Goal: Transaction & Acquisition: Purchase product/service

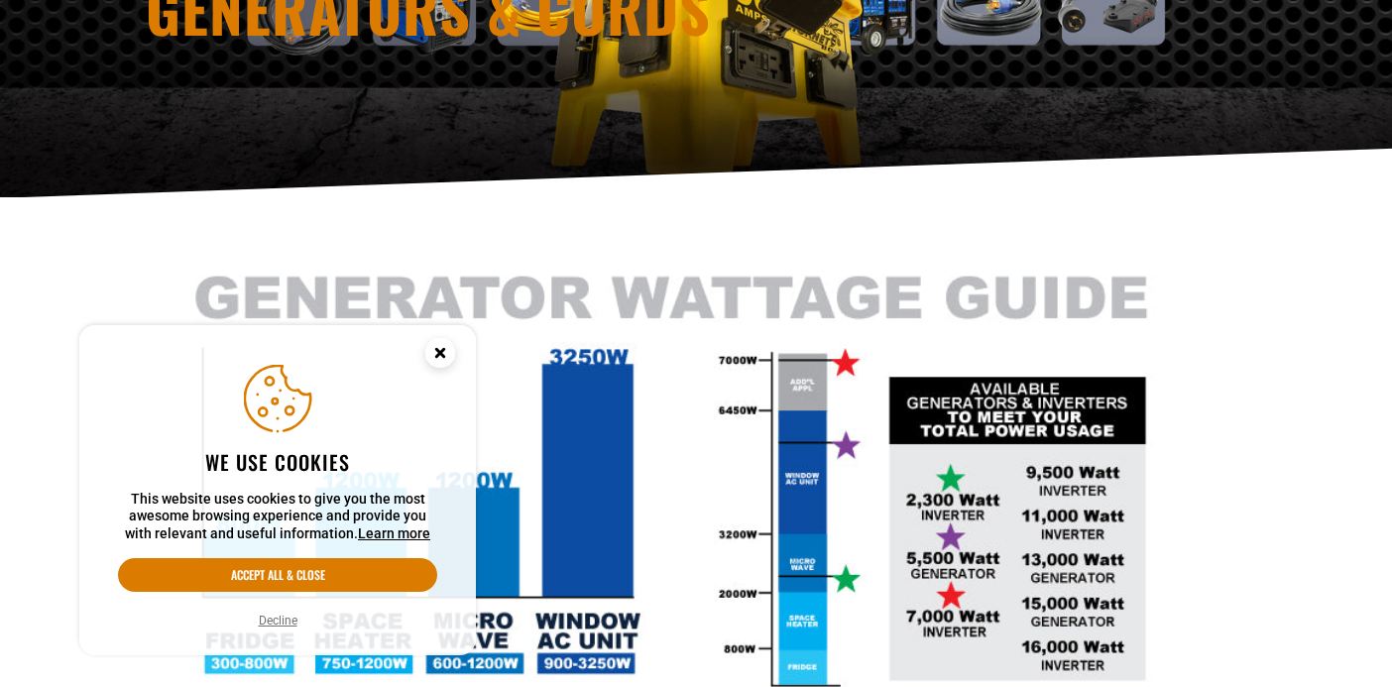
scroll to position [308, 0]
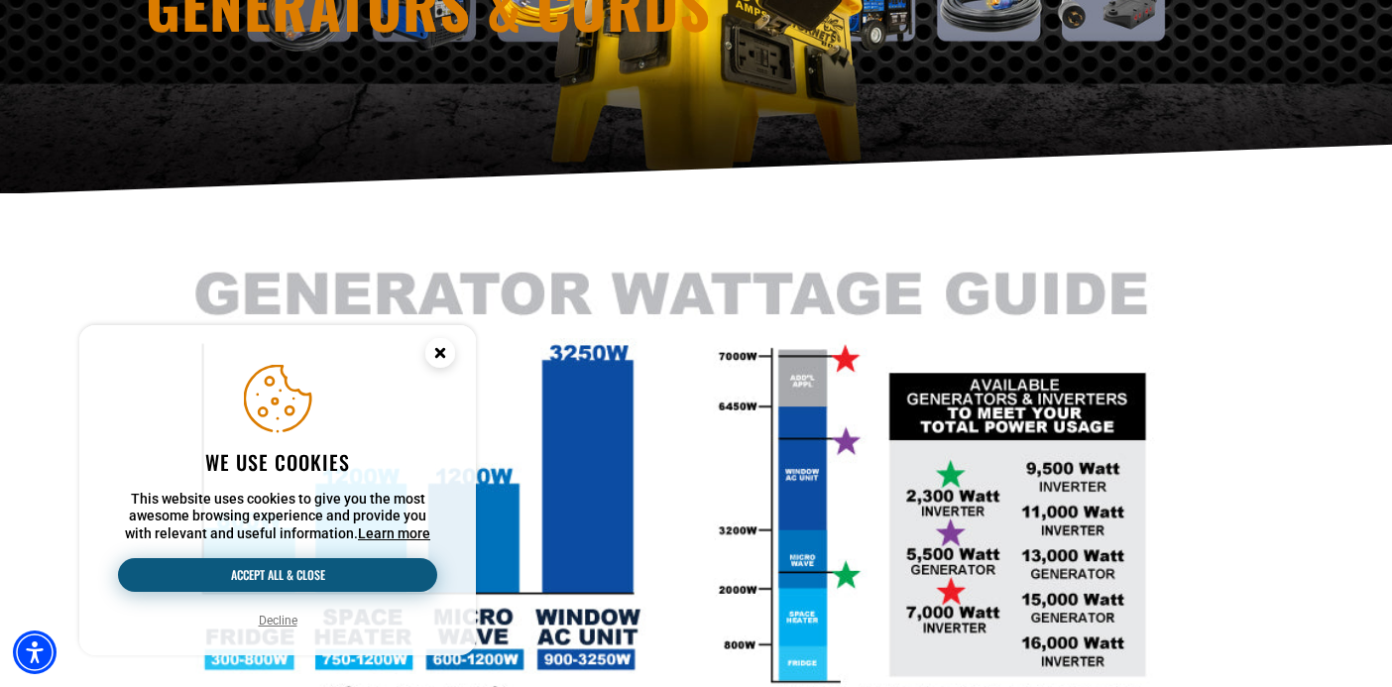
click at [342, 570] on button "Accept all & close" at bounding box center [277, 575] width 319 height 34
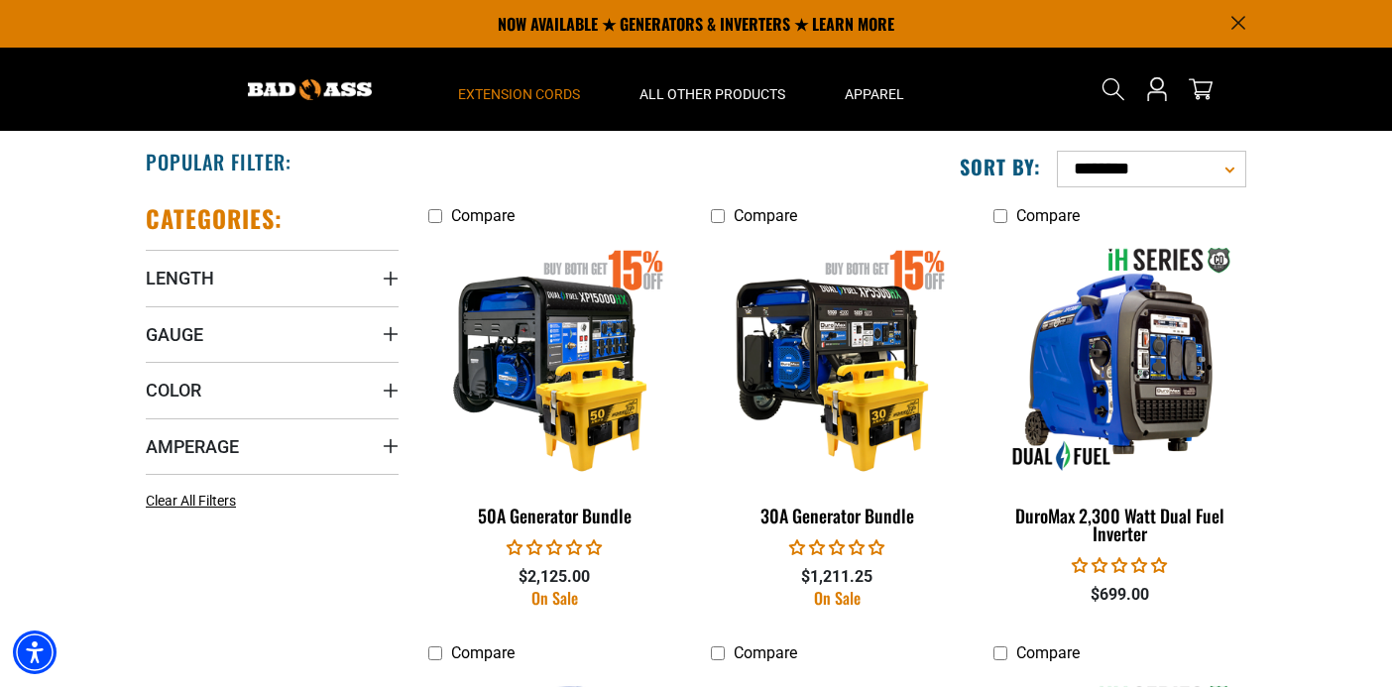
scroll to position [960, 0]
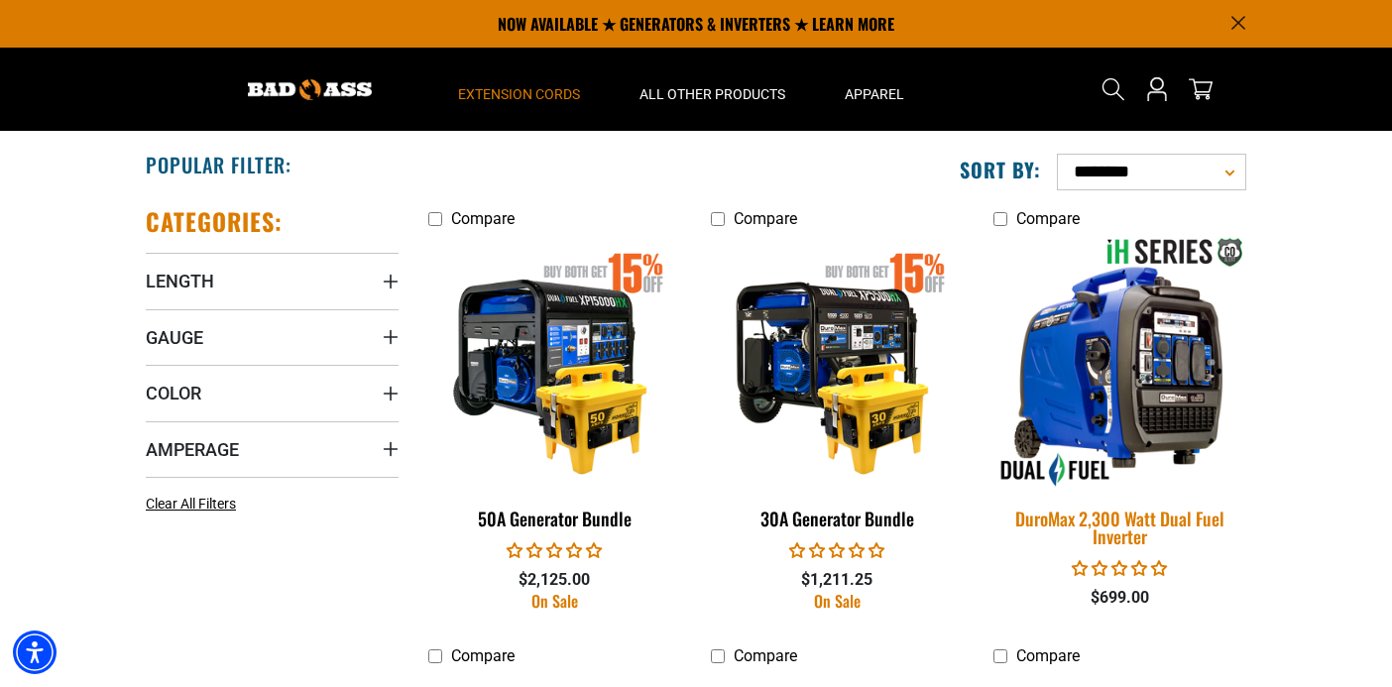
click at [1122, 453] on img at bounding box center [1120, 362] width 278 height 254
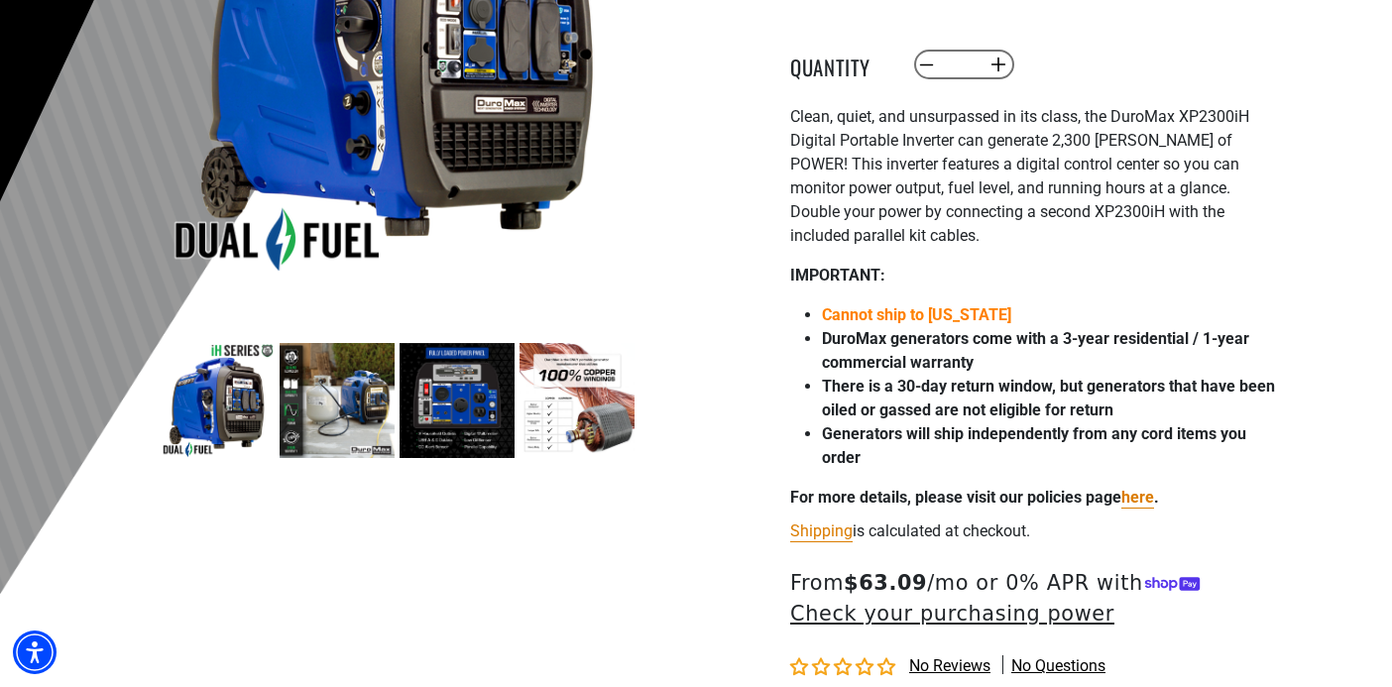
scroll to position [428, 0]
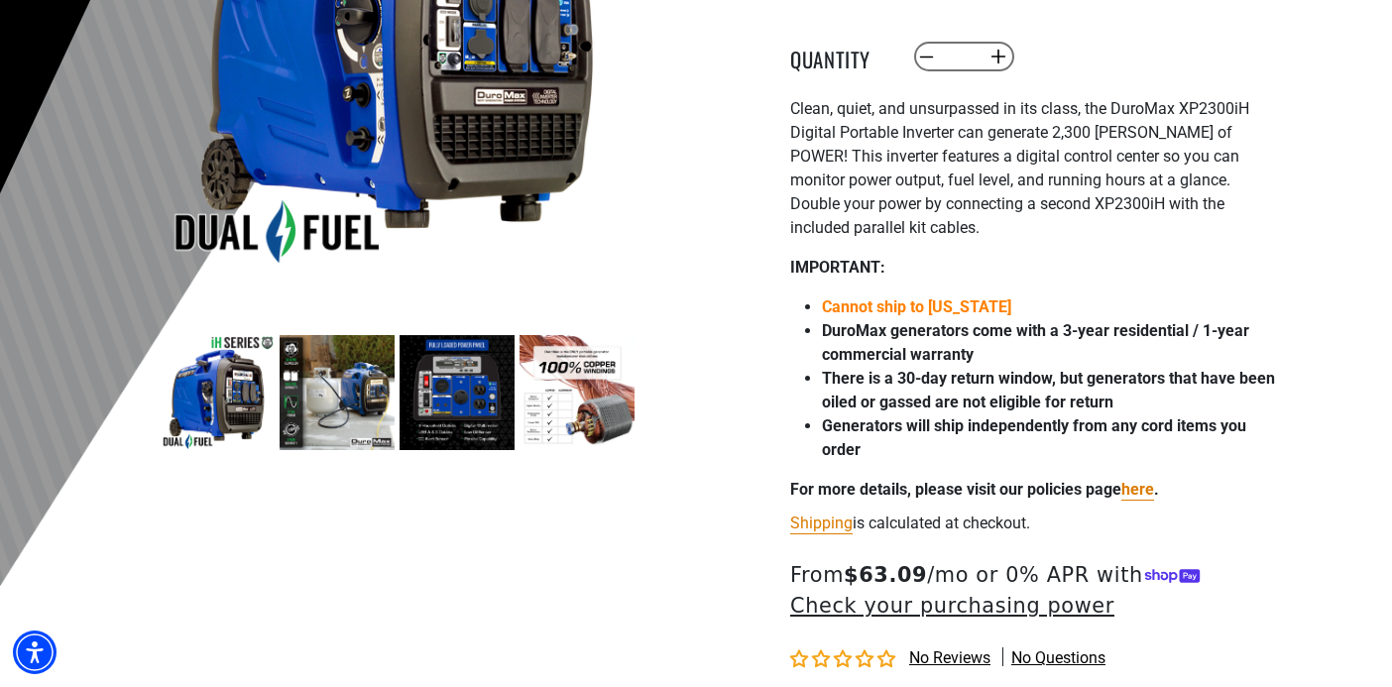
click at [351, 390] on img at bounding box center [337, 392] width 115 height 115
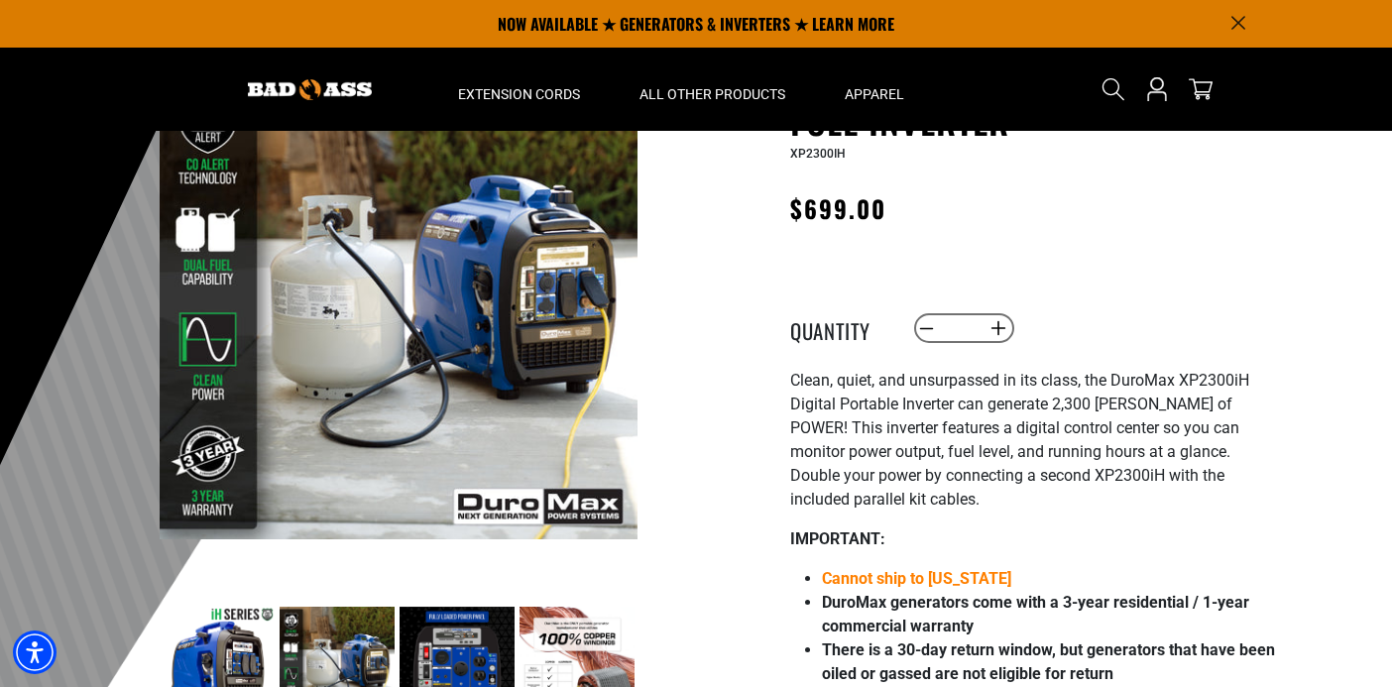
scroll to position [0, 0]
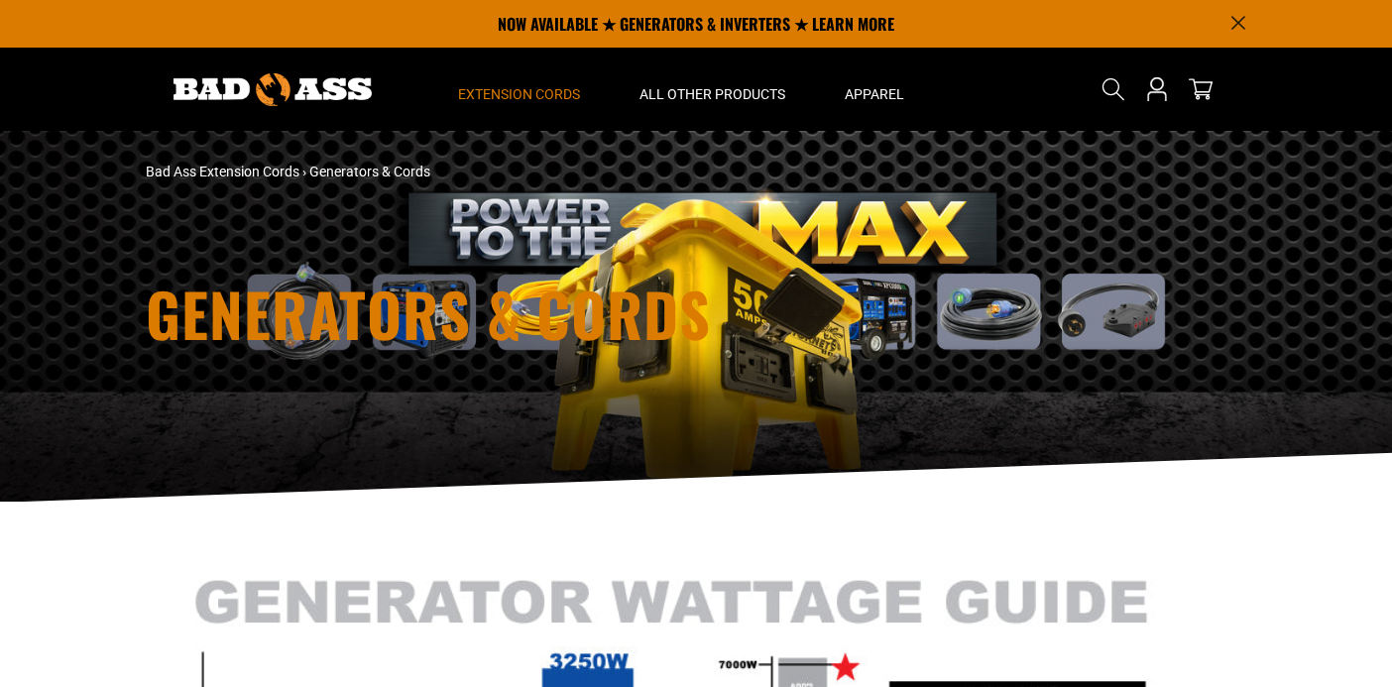
scroll to position [960, 0]
